Goal: Information Seeking & Learning: Learn about a topic

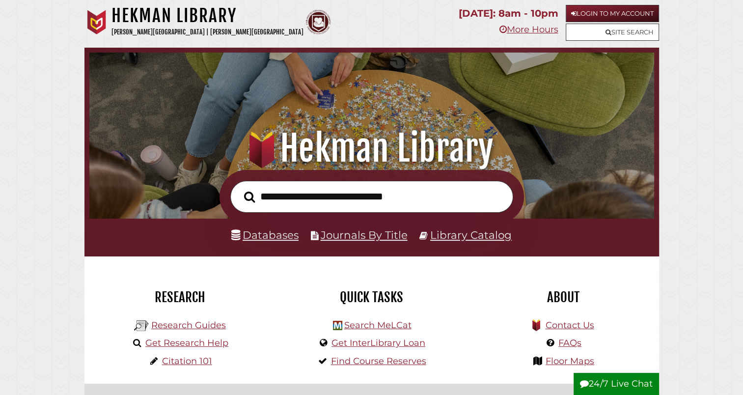
scroll to position [187, 560]
click at [269, 231] on link "Databases" at bounding box center [264, 234] width 67 height 13
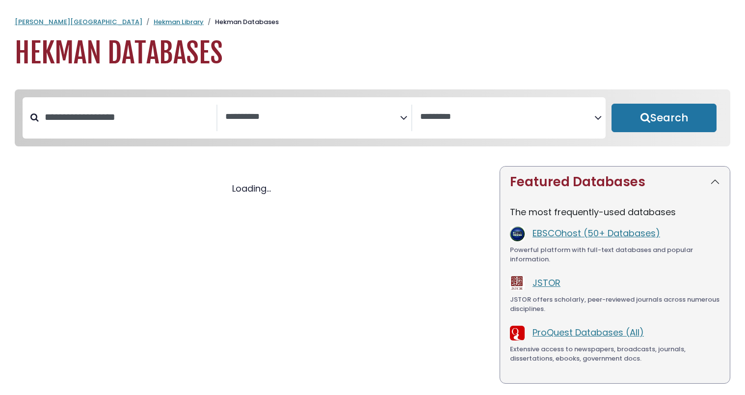
select select "Database Subject Filter"
select select "Database Vendors Filter"
select select "Database Subject Filter"
select select "Database Vendors Filter"
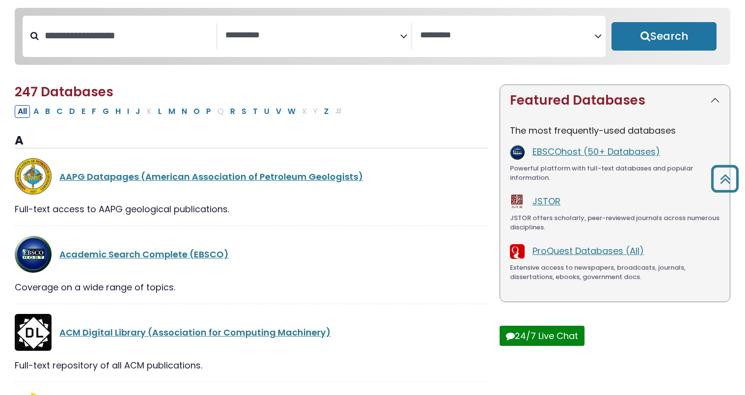
scroll to position [81, 0]
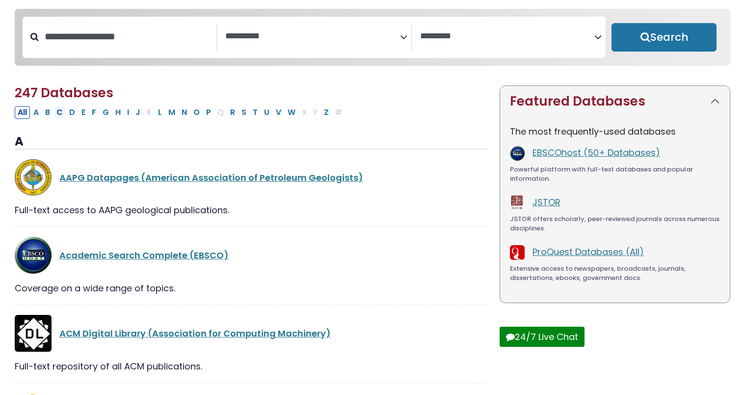
click at [58, 115] on button "C" at bounding box center [60, 112] width 12 height 13
select select "Database Subject Filter"
select select "Database Vendors Filter"
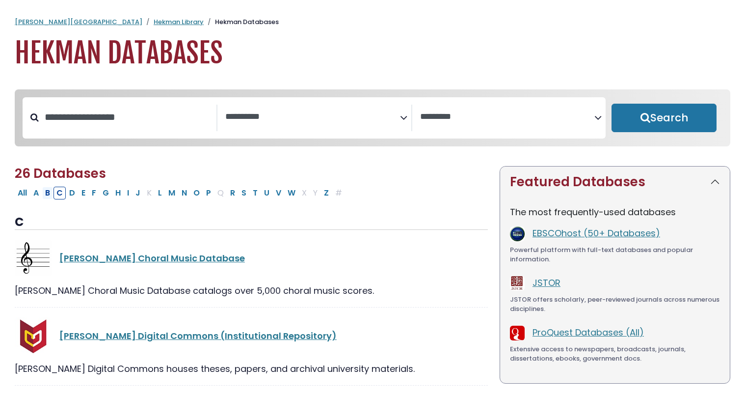
click at [49, 197] on button "B" at bounding box center [47, 193] width 11 height 13
select select "Database Subject Filter"
select select "Database Vendors Filter"
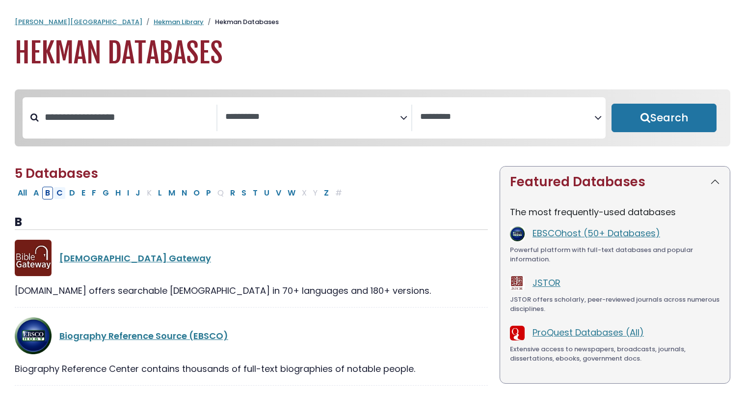
click at [62, 192] on button "C" at bounding box center [60, 193] width 12 height 13
select select "Database Subject Filter"
select select "Database Vendors Filter"
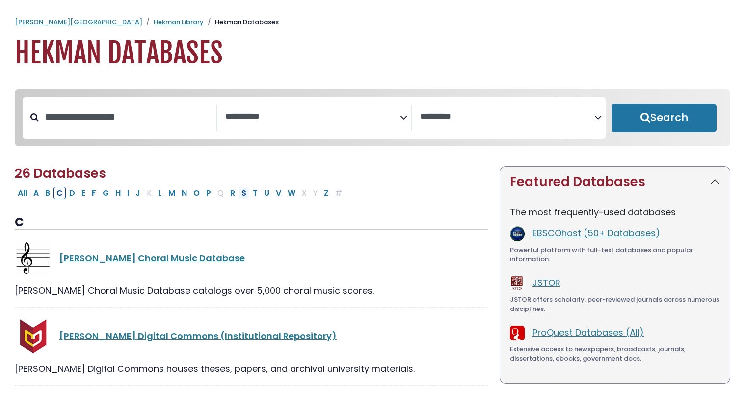
click at [239, 196] on button "S" at bounding box center [244, 193] width 11 height 13
select select "Database Subject Filter"
select select "Database Vendors Filter"
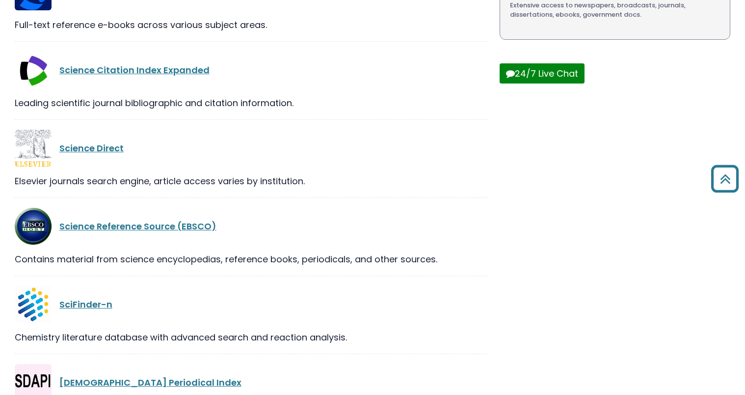
scroll to position [344, 0]
click at [166, 228] on link "Science Reference Source (EBSCO)" at bounding box center [137, 225] width 157 height 12
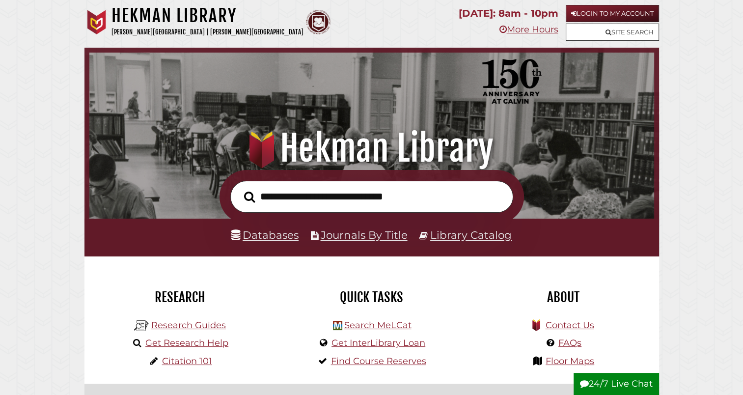
scroll to position [187, 560]
click at [264, 238] on link "Databases" at bounding box center [264, 234] width 67 height 13
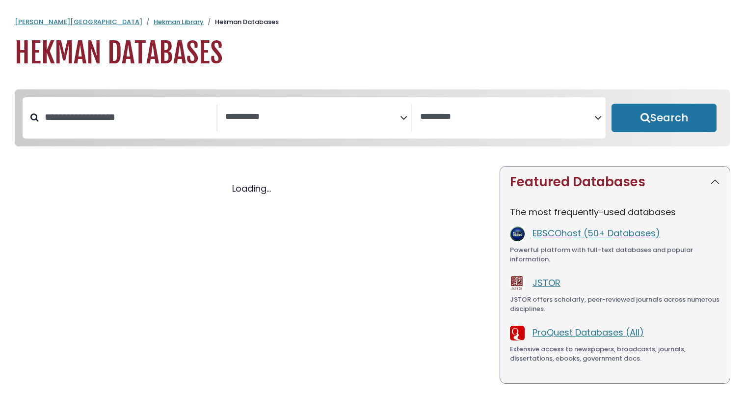
select select "Database Subject Filter"
select select "Database Vendors Filter"
select select "Database Subject Filter"
select select "Database Vendors Filter"
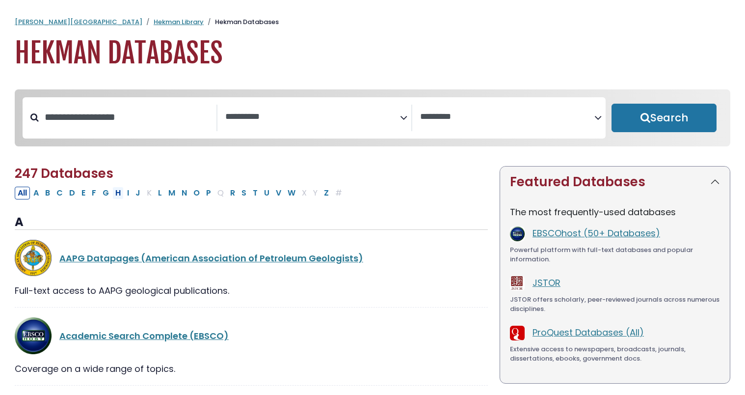
click at [112, 195] on button "H" at bounding box center [117, 193] width 11 height 13
select select "Database Subject Filter"
select select "Database Vendors Filter"
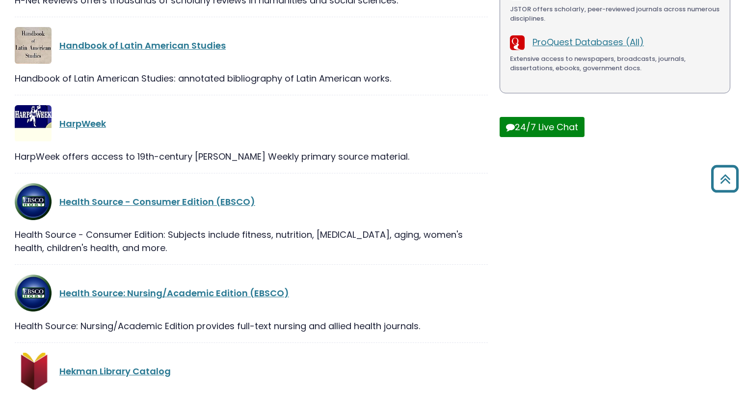
scroll to position [290, 0]
click at [168, 205] on link "Health Source - Consumer Edition (EBSCO)" at bounding box center [157, 202] width 196 height 12
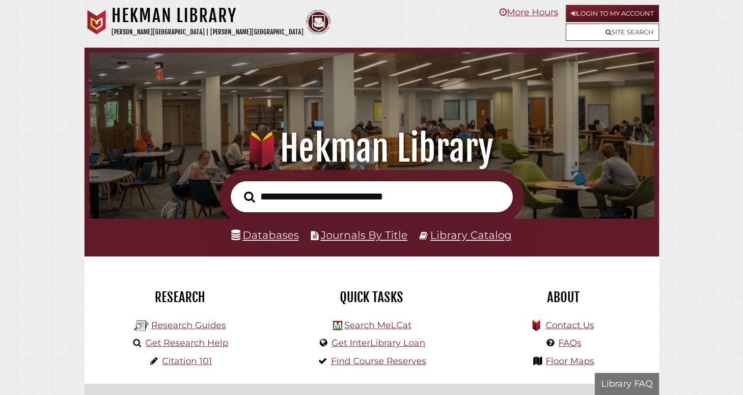
scroll to position [187, 560]
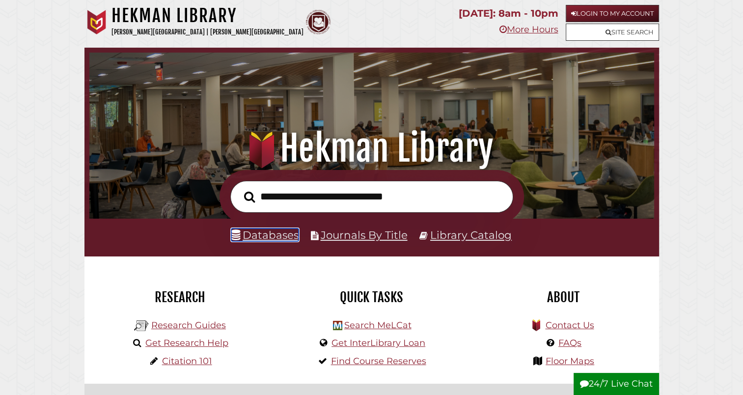
click at [269, 234] on link "Databases" at bounding box center [264, 234] width 67 height 13
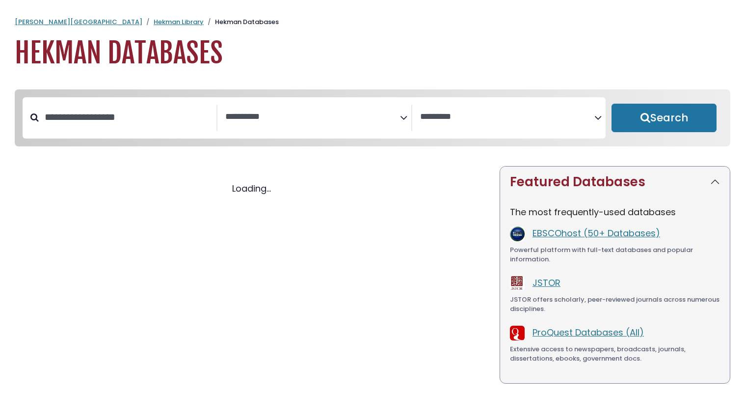
select select "Database Subject Filter"
select select "Database Vendors Filter"
select select "Database Subject Filter"
select select "Database Vendors Filter"
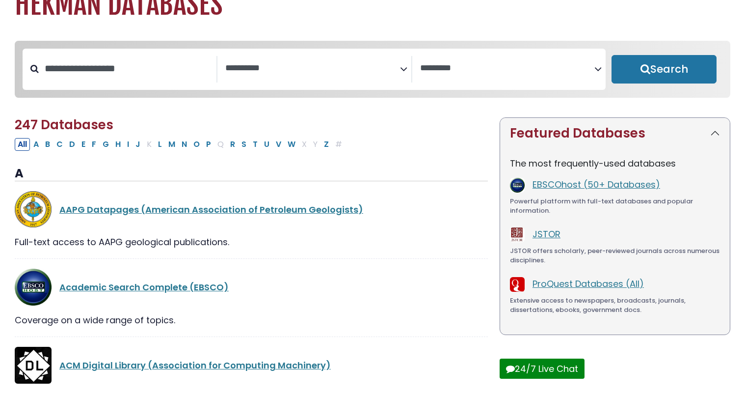
scroll to position [49, 0]
click at [239, 144] on button "S" at bounding box center [244, 143] width 11 height 13
select select "Database Subject Filter"
select select "Database Vendors Filter"
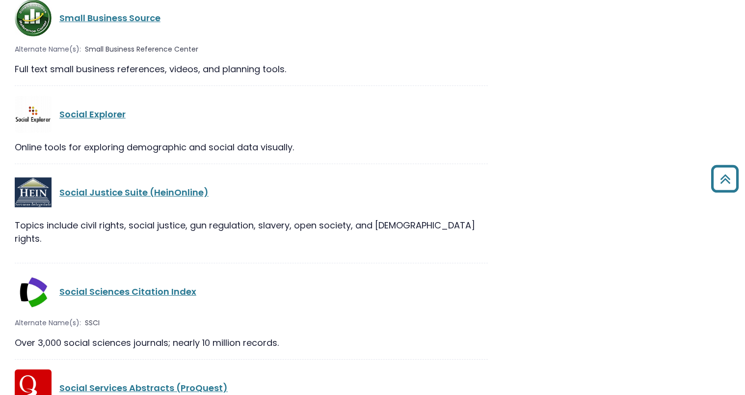
scroll to position [1009, 0]
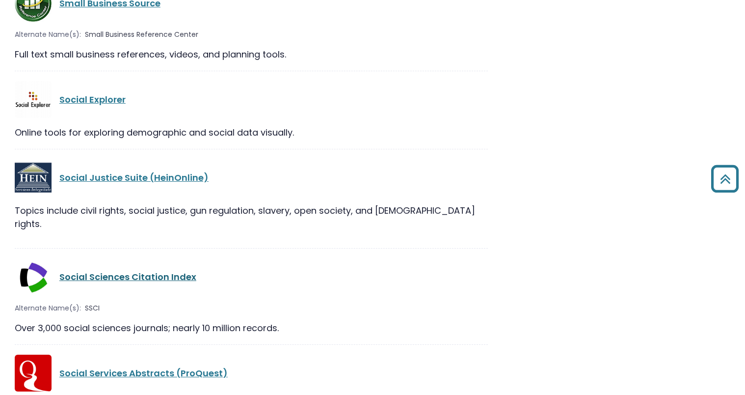
click at [147, 270] on link "Social Sciences Citation Index" at bounding box center [127, 276] width 137 height 12
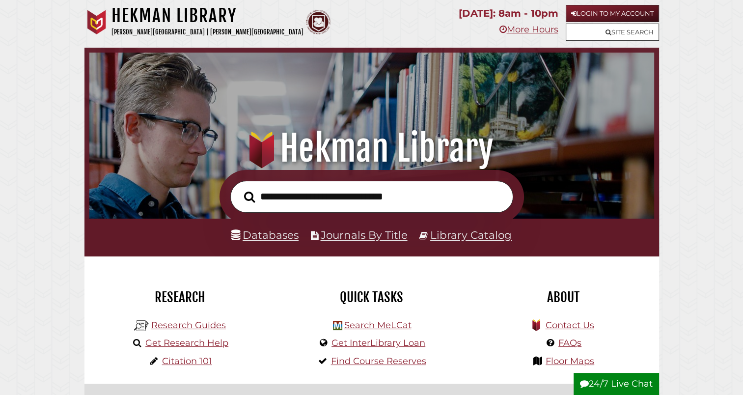
scroll to position [187, 560]
click at [255, 241] on link "Databases" at bounding box center [264, 234] width 67 height 13
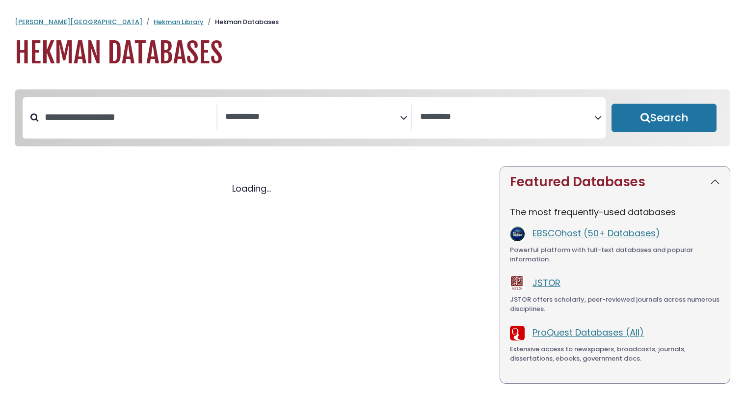
select select "Database Subject Filter"
select select "Database Vendors Filter"
select select "Database Subject Filter"
select select "Database Vendors Filter"
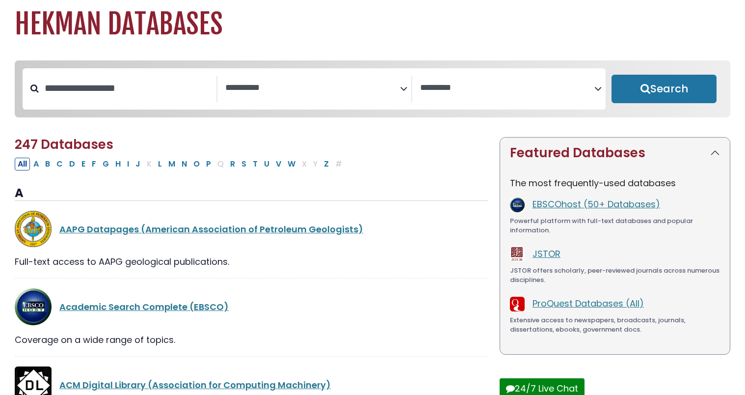
scroll to position [30, 0]
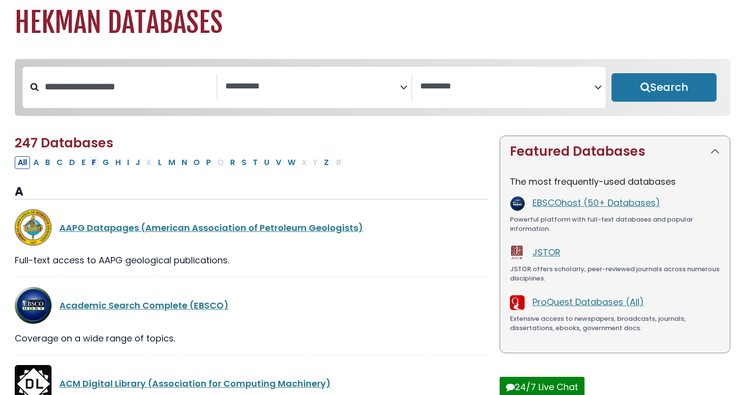
click at [93, 162] on button "F" at bounding box center [94, 162] width 10 height 13
select select "Database Subject Filter"
select select "Database Vendors Filter"
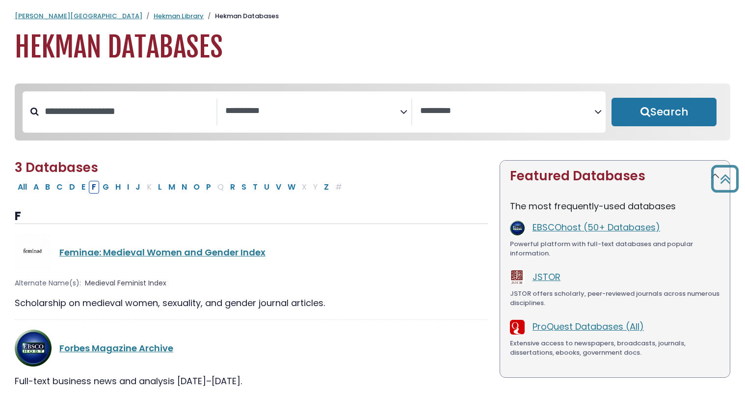
scroll to position [0, 0]
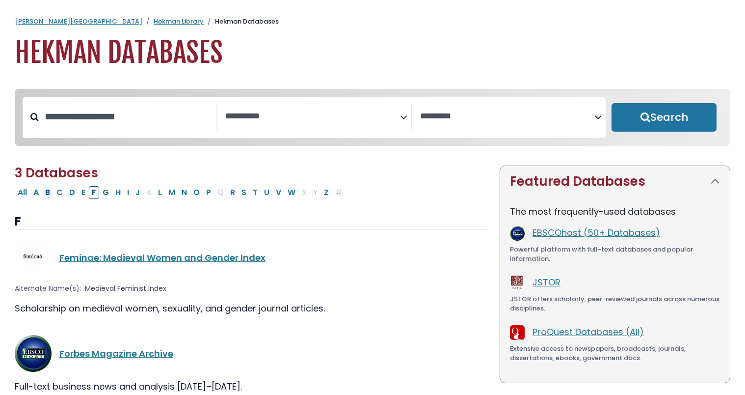
click at [53, 193] on button "B" at bounding box center [47, 192] width 11 height 13
select select "Database Subject Filter"
select select "Database Vendors Filter"
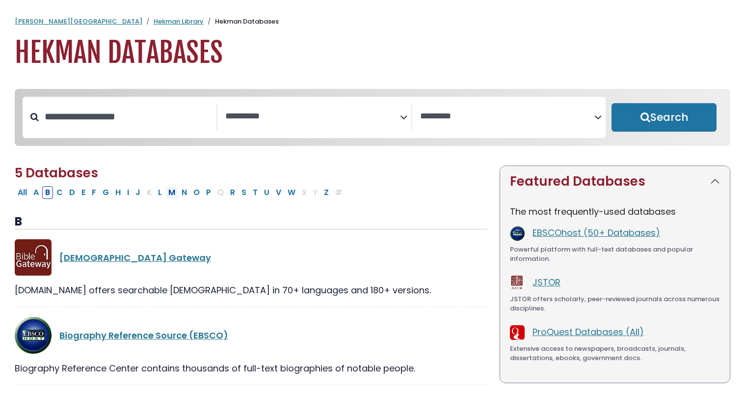
click at [170, 192] on button "M" at bounding box center [171, 192] width 13 height 13
select select "Database Subject Filter"
select select "Database Vendors Filter"
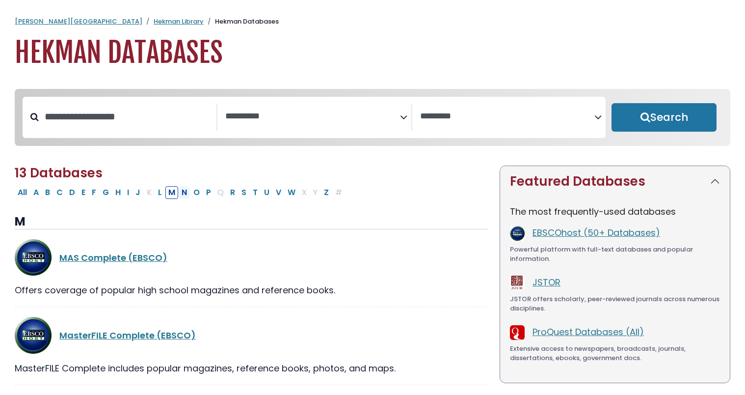
click at [187, 194] on button "N" at bounding box center [184, 192] width 11 height 13
select select "Database Subject Filter"
select select "Database Vendors Filter"
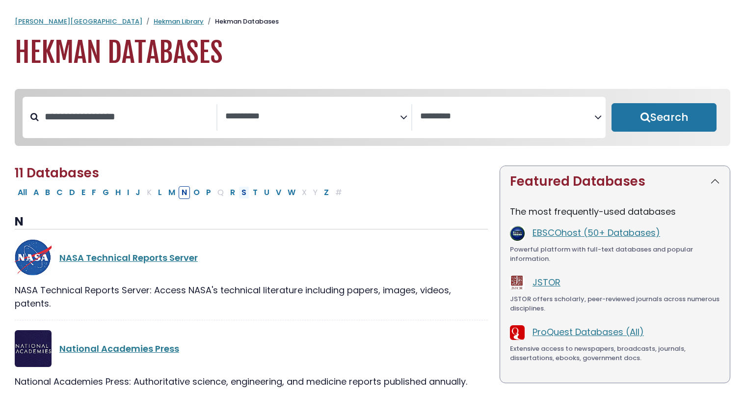
click at [239, 196] on button "S" at bounding box center [244, 192] width 11 height 13
select select "Database Subject Filter"
select select "Database Vendors Filter"
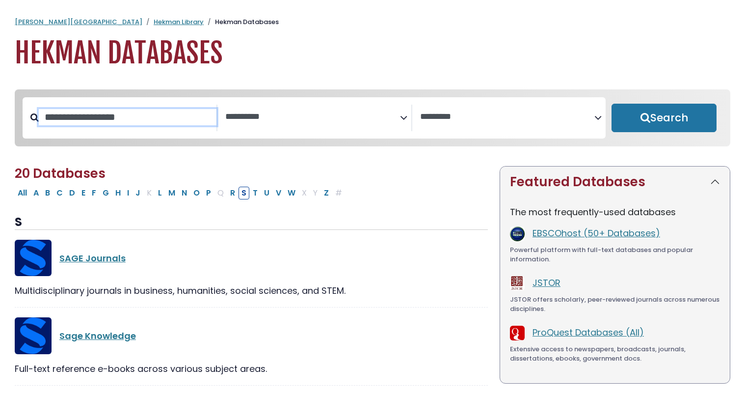
click at [150, 112] on input "Search database by title or keyword" at bounding box center [128, 117] width 178 height 16
type input "*****"
click at [612, 104] on button "Search" at bounding box center [664, 118] width 105 height 28
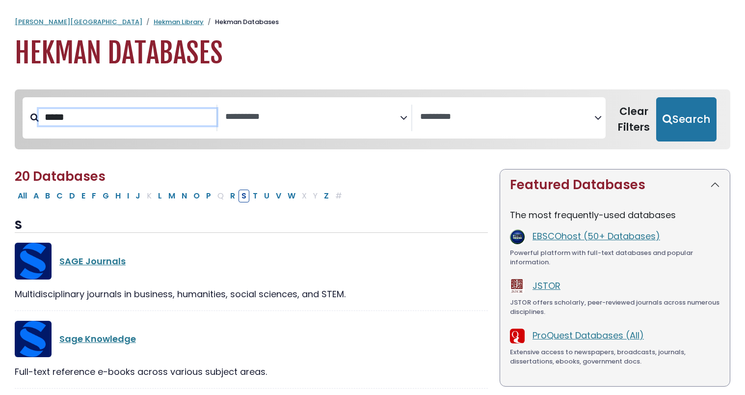
select select "Database Subject Filter"
select select "Database Vendors Filter"
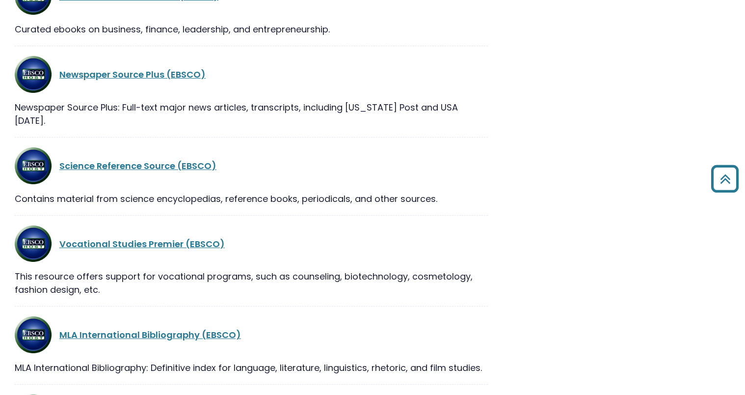
scroll to position [1722, 0]
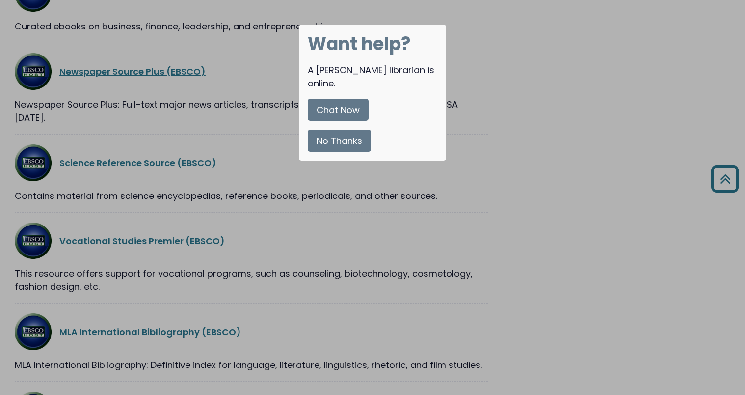
click at [353, 130] on button "No Thanks" at bounding box center [339, 141] width 63 height 22
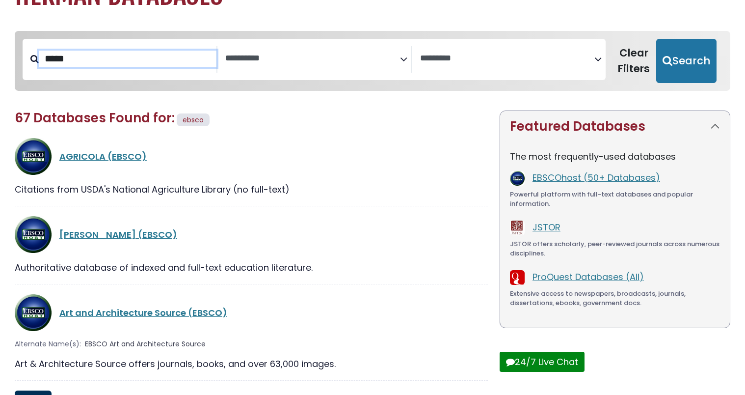
scroll to position [57, 0]
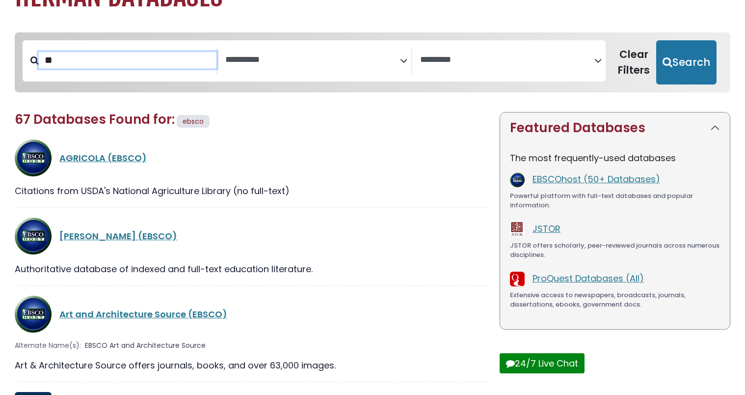
type input "*"
type input "*******"
click at [656, 40] on button "Search" at bounding box center [686, 62] width 60 height 44
select select "Database Subject Filter"
select select "Database Vendors Filter"
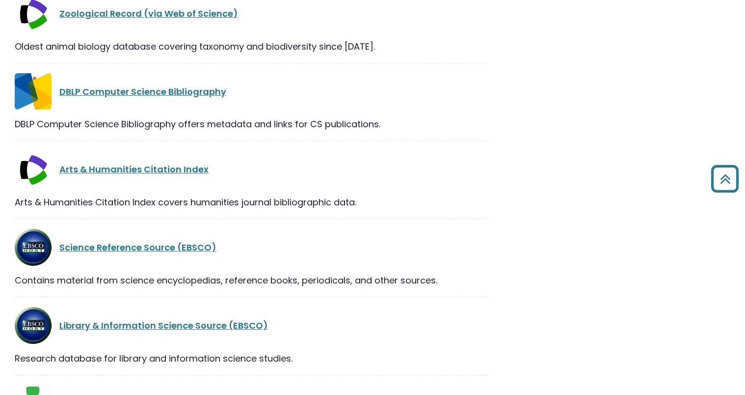
scroll to position [593, 0]
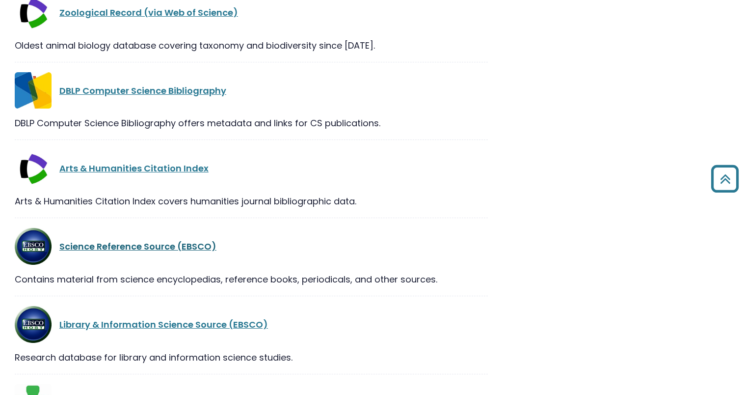
click at [177, 241] on link "Science Reference Source (EBSCO)" at bounding box center [137, 246] width 157 height 12
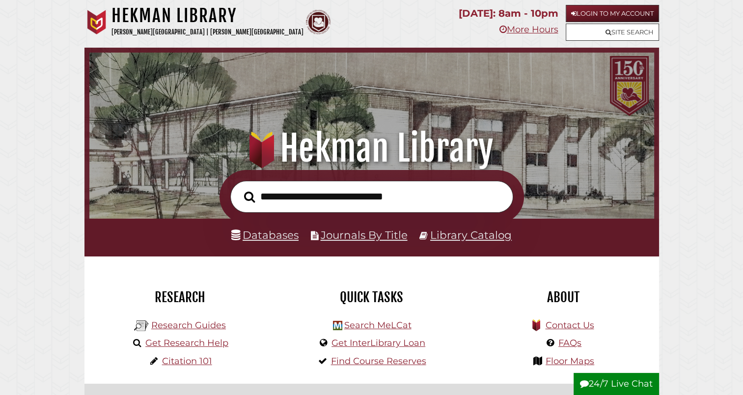
scroll to position [187, 560]
click at [270, 235] on link "Databases" at bounding box center [264, 234] width 67 height 13
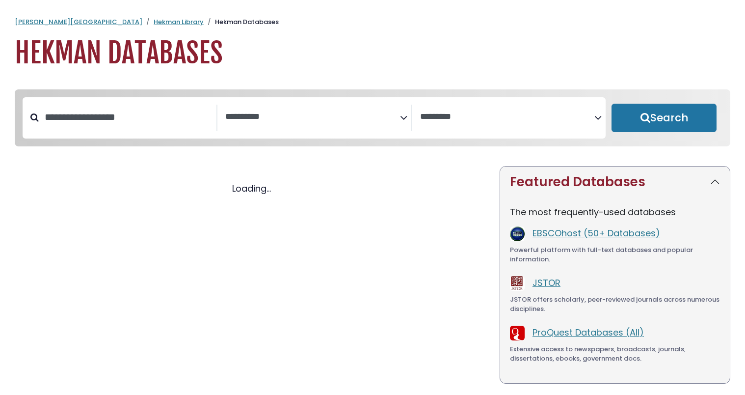
select select "Database Subject Filter"
select select "Database Vendors Filter"
select select "Database Subject Filter"
select select "Database Vendors Filter"
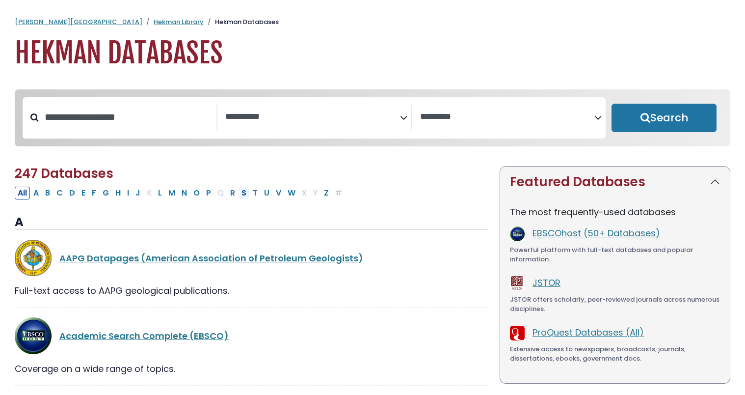
click at [242, 192] on button "S" at bounding box center [244, 193] width 11 height 13
select select "Database Subject Filter"
select select "Database Vendors Filter"
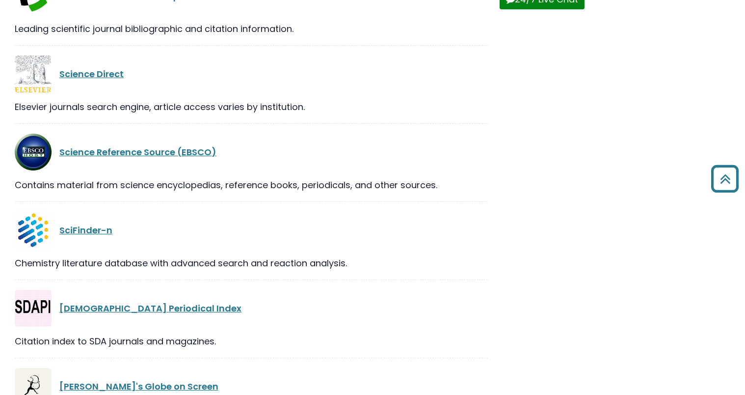
scroll to position [418, 0]
click at [145, 150] on link "Science Reference Source (EBSCO)" at bounding box center [137, 151] width 157 height 12
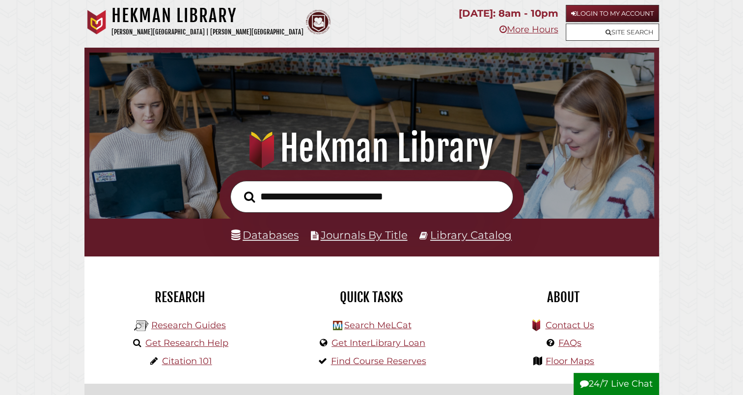
scroll to position [187, 560]
click at [265, 231] on link "Databases" at bounding box center [264, 234] width 67 height 13
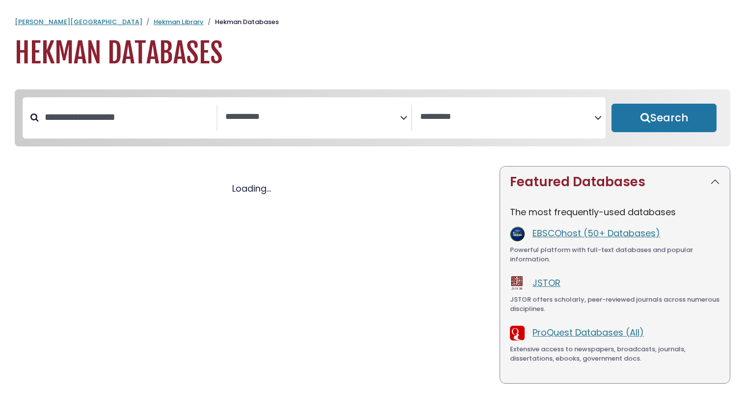
select select "Database Subject Filter"
select select "Database Vendors Filter"
select select "Database Subject Filter"
select select "Database Vendors Filter"
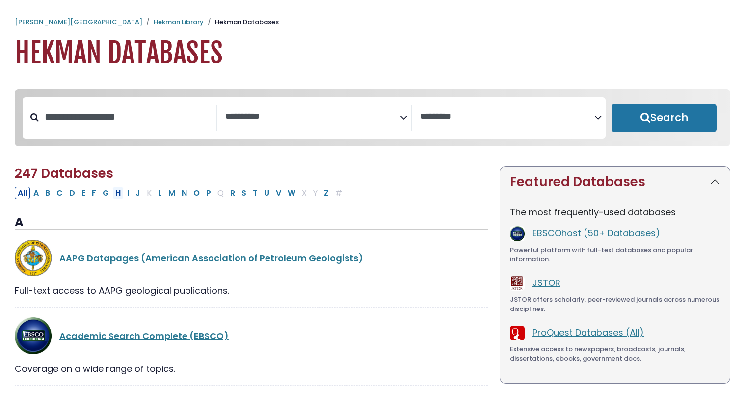
click at [117, 189] on button "H" at bounding box center [117, 193] width 11 height 13
select select "Database Subject Filter"
select select "Database Vendors Filter"
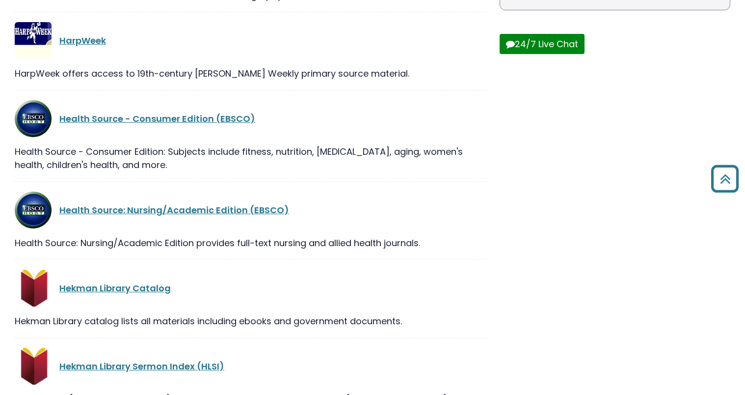
scroll to position [374, 0]
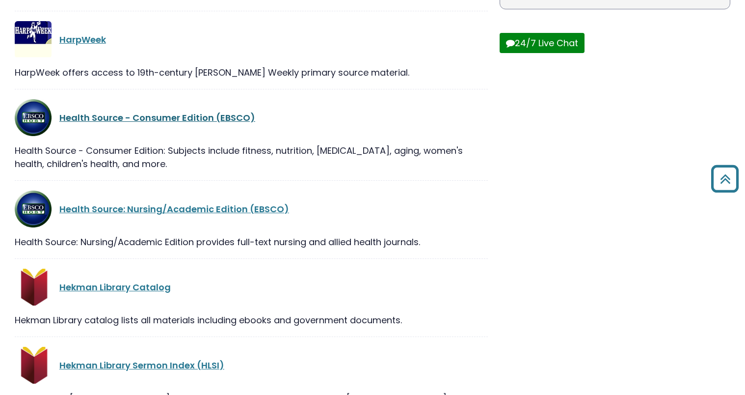
click at [208, 117] on link "Health Source - Consumer Edition (EBSCO)" at bounding box center [157, 117] width 196 height 12
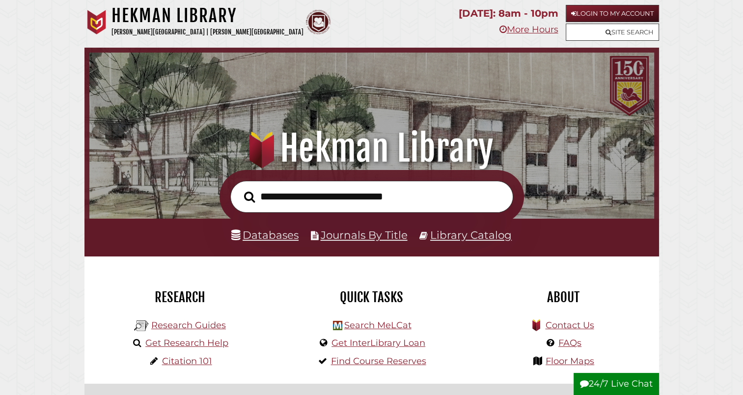
scroll to position [187, 560]
click at [258, 233] on link "Databases" at bounding box center [264, 234] width 67 height 13
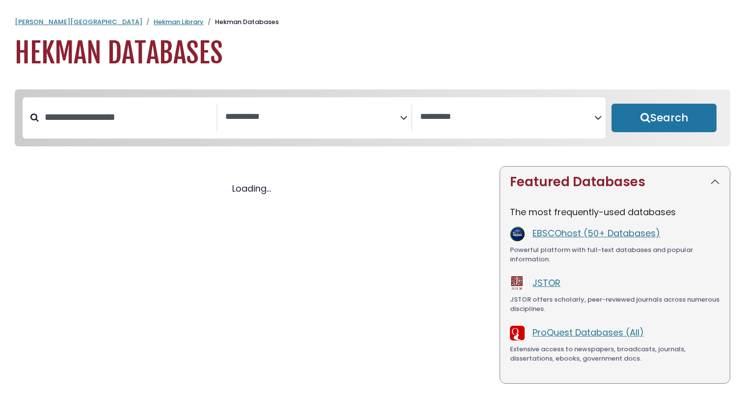
select select "Database Subject Filter"
select select "Database Vendors Filter"
select select "Database Subject Filter"
select select "Database Vendors Filter"
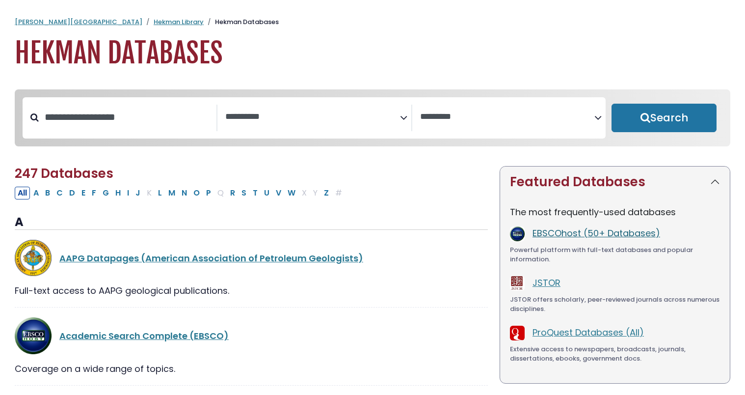
click at [561, 234] on link "EBSCOhost (50+ Databases)" at bounding box center [597, 233] width 128 height 12
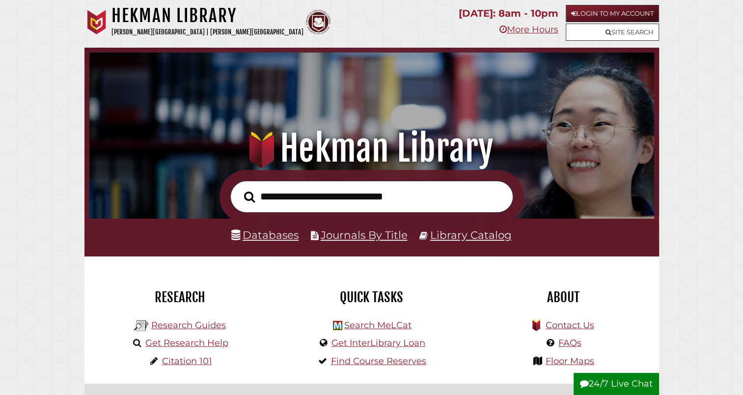
scroll to position [187, 560]
click at [266, 239] on link "Databases" at bounding box center [264, 234] width 67 height 13
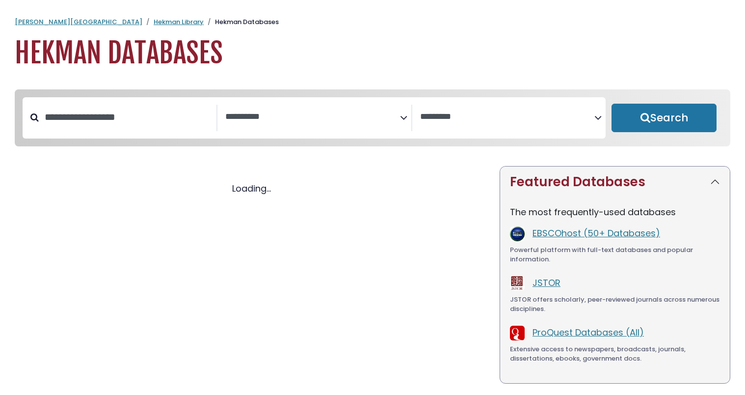
select select "Database Subject Filter"
select select "Database Vendors Filter"
select select "Database Subject Filter"
select select "Database Vendors Filter"
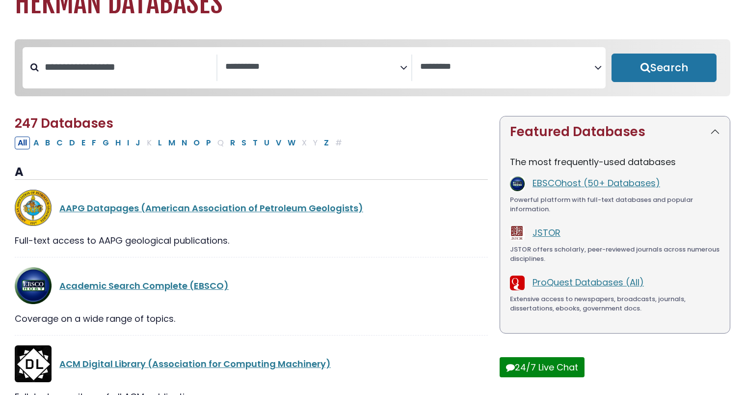
scroll to position [51, 0]
click at [545, 185] on link "EBSCOhost (50+ Databases)" at bounding box center [597, 182] width 128 height 12
